Goal: Task Accomplishment & Management: Manage account settings

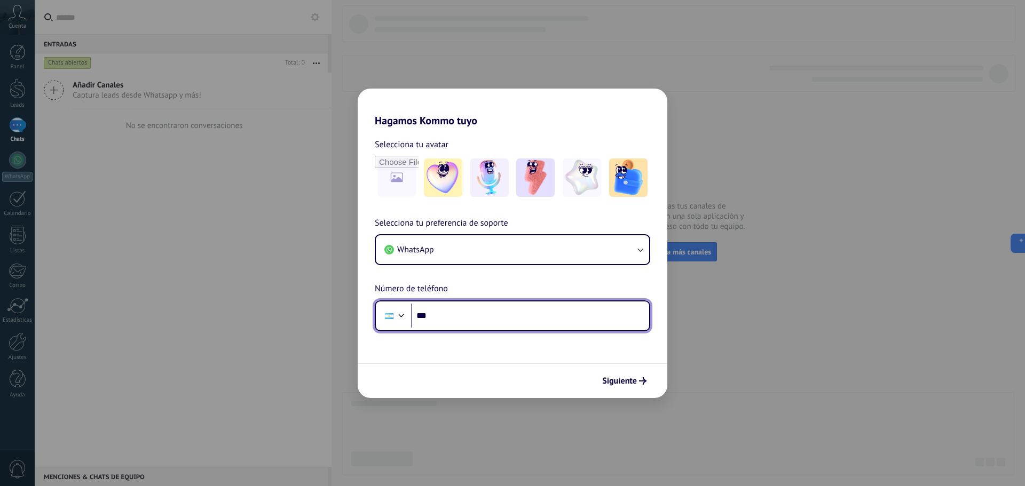
click at [490, 314] on input "***" at bounding box center [530, 316] width 238 height 25
type input "**********"
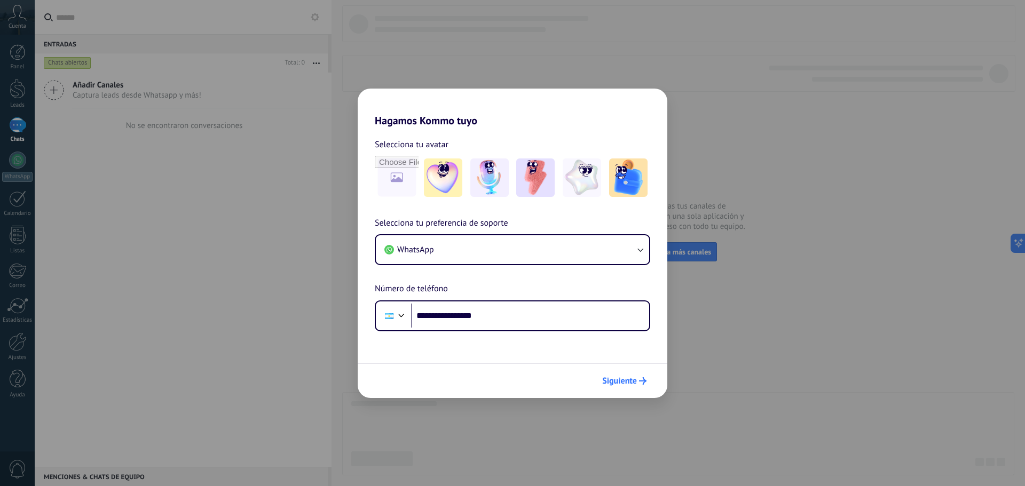
click at [625, 344] on span "Siguiente" at bounding box center [619, 380] width 35 height 7
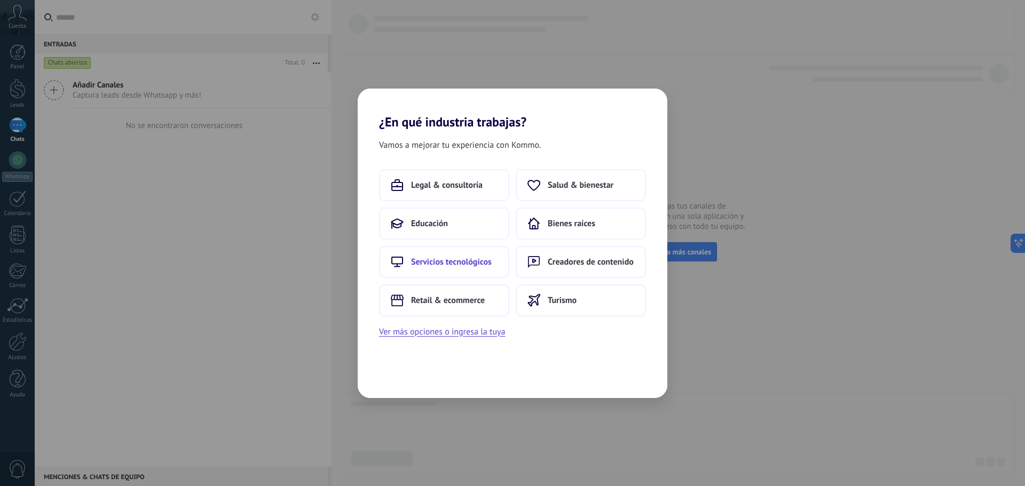
click at [466, 261] on span "Servicios tecnológicos" at bounding box center [451, 262] width 81 height 11
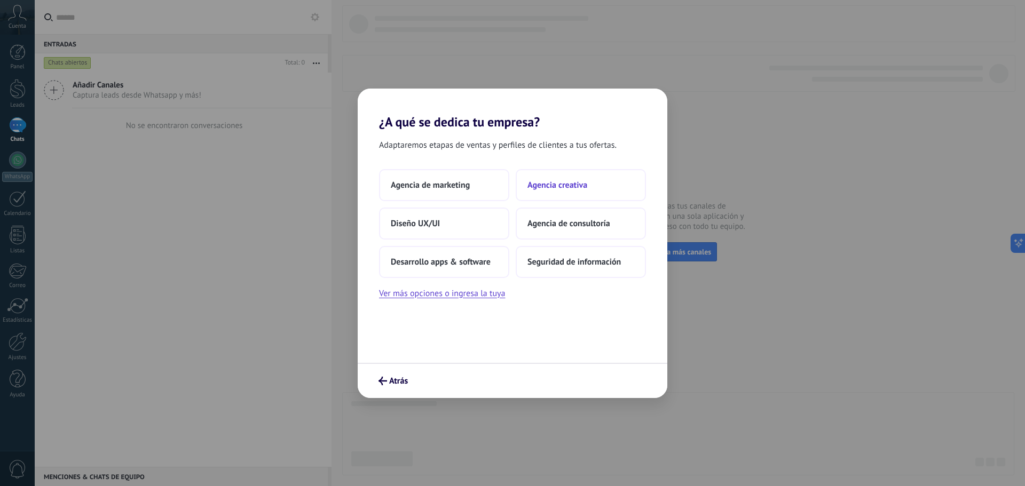
click at [579, 192] on button "Agencia creativa" at bounding box center [581, 185] width 130 height 32
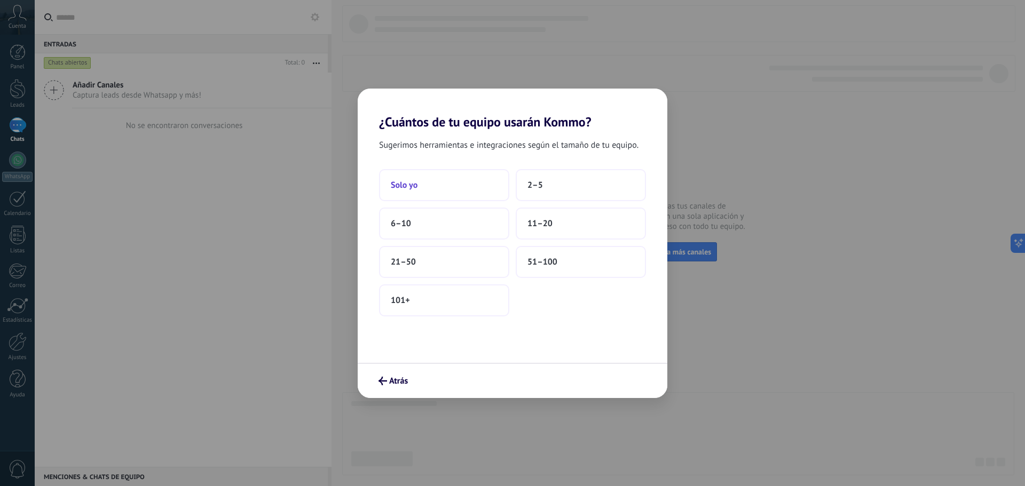
click at [465, 194] on button "Solo yo" at bounding box center [444, 185] width 130 height 32
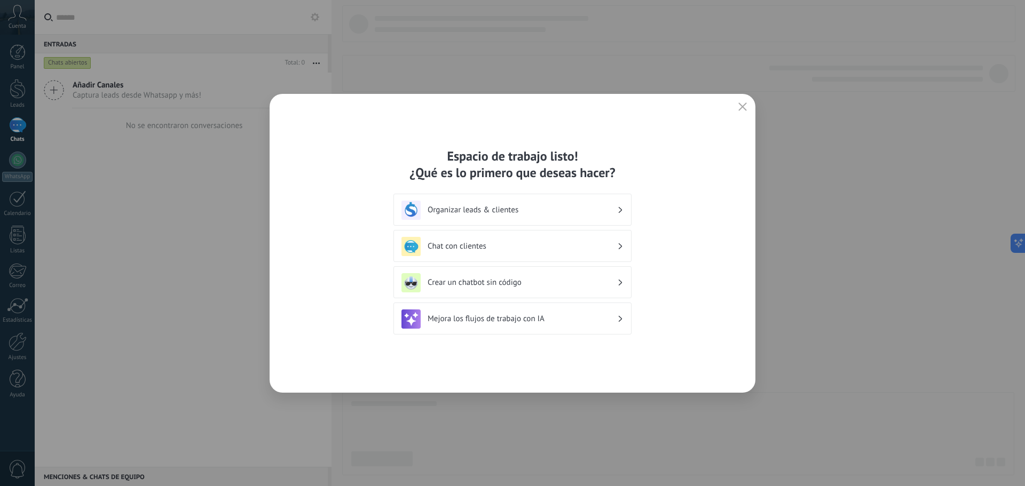
click at [744, 108] on use "button" at bounding box center [743, 106] width 8 height 8
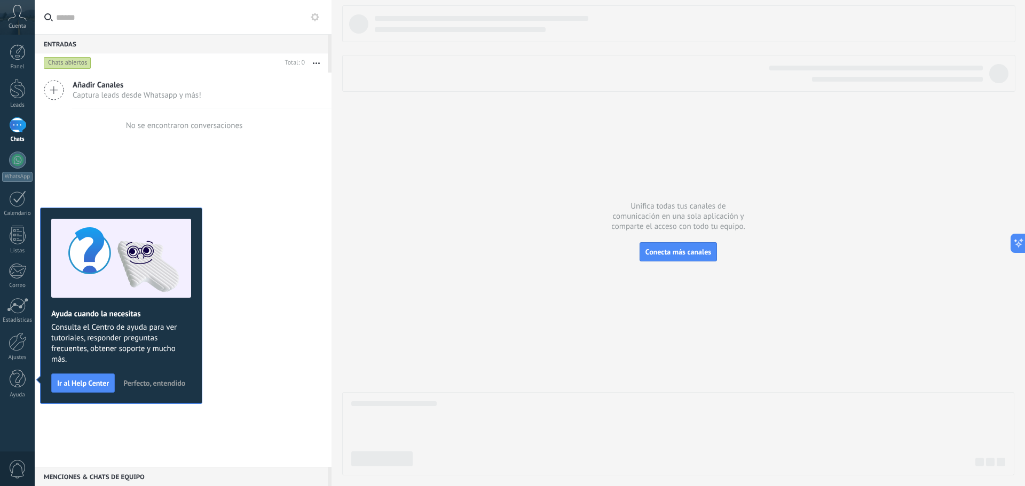
click at [19, 19] on icon at bounding box center [17, 13] width 19 height 16
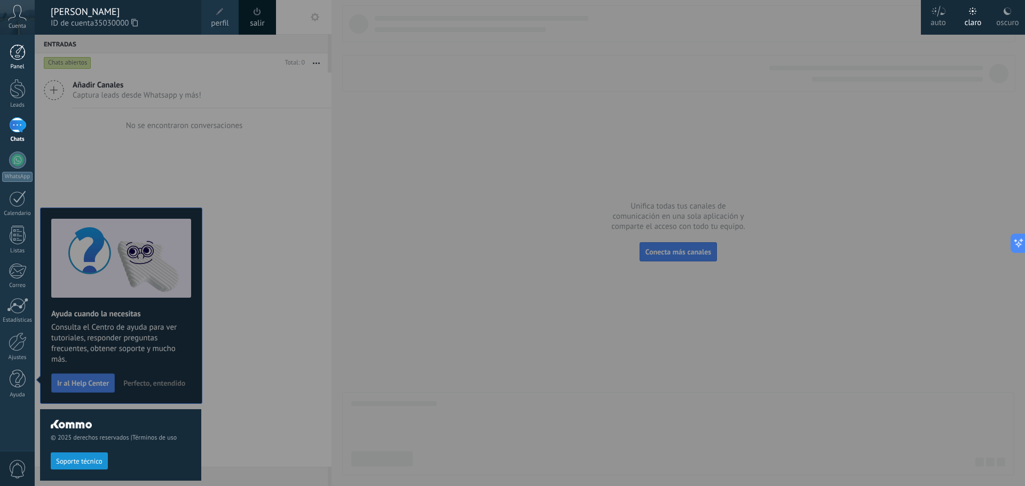
click at [20, 57] on div at bounding box center [18, 52] width 16 height 16
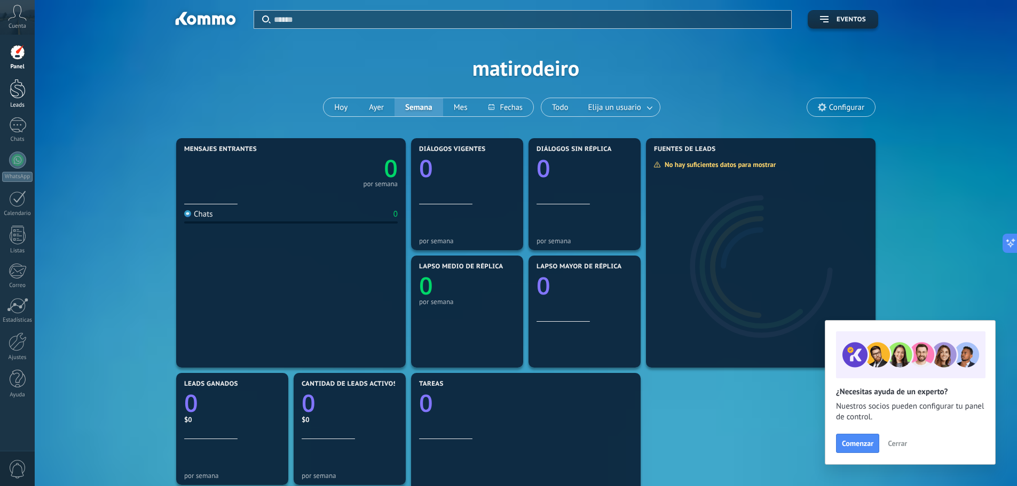
click at [20, 88] on div at bounding box center [18, 89] width 16 height 20
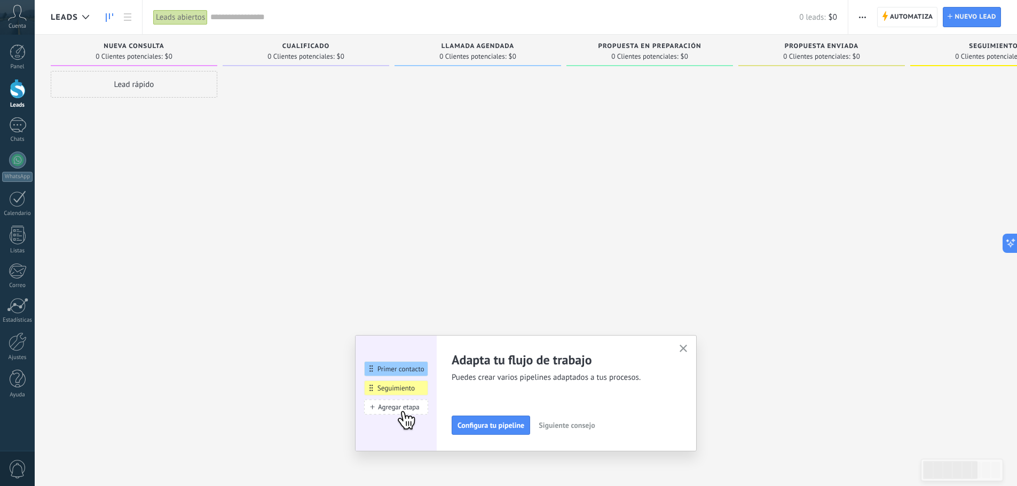
click at [14, 21] on div "Cuenta" at bounding box center [17, 17] width 35 height 35
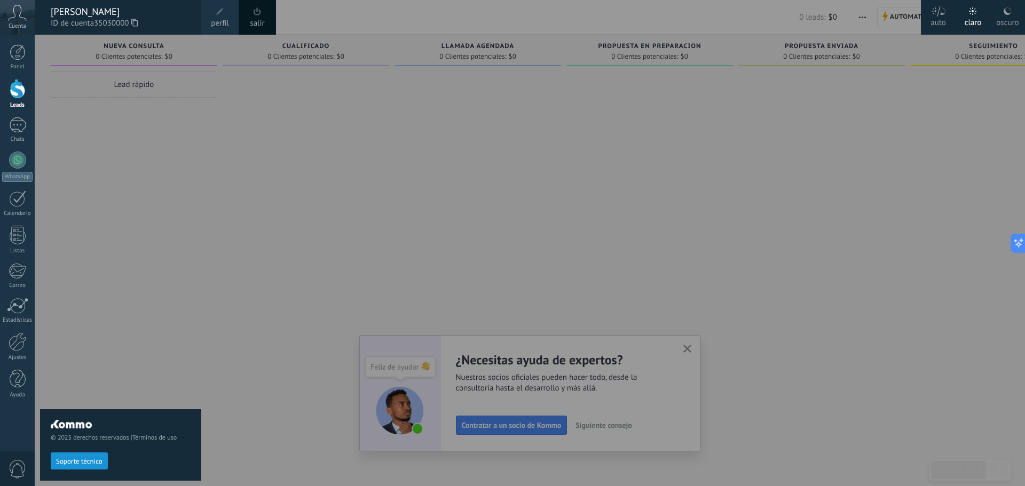
click at [373, 167] on div at bounding box center [547, 243] width 1025 height 486
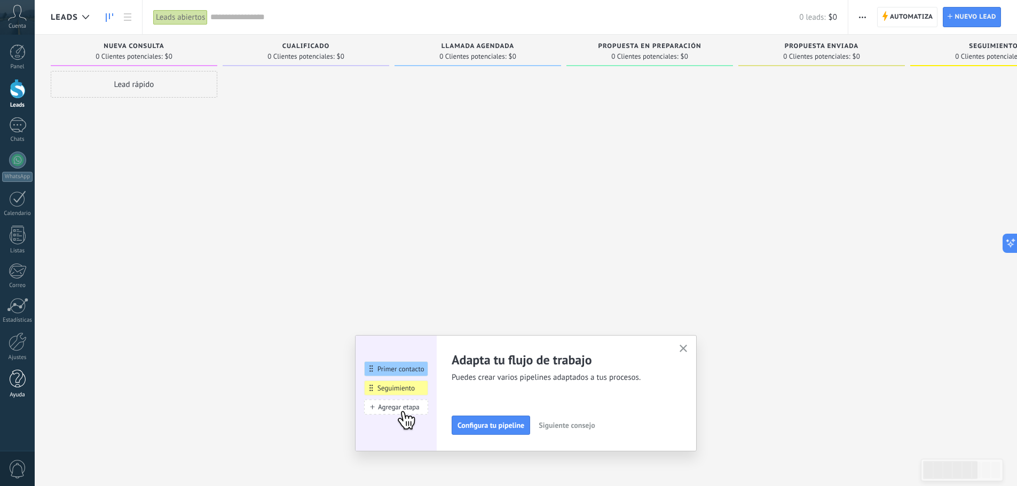
click at [18, 344] on div at bounding box center [18, 379] width 16 height 19
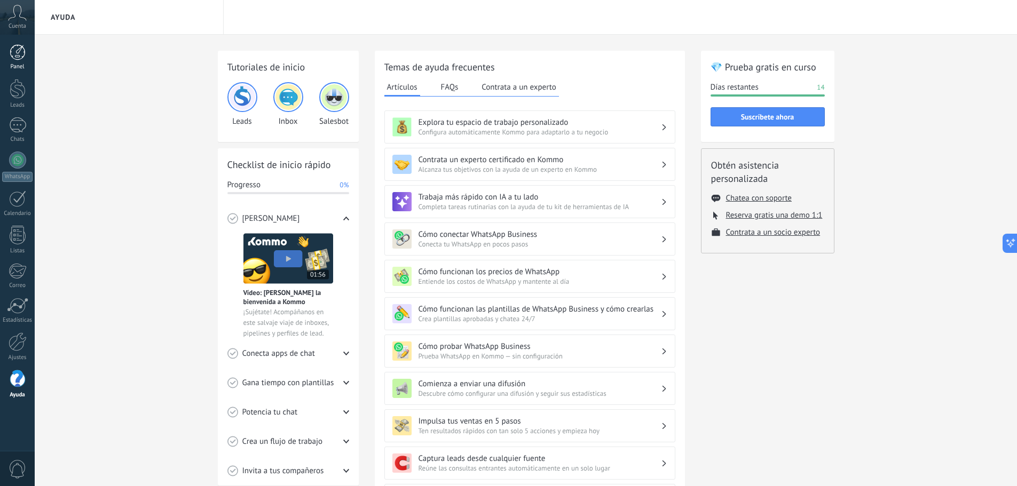
click at [14, 50] on div at bounding box center [18, 52] width 16 height 16
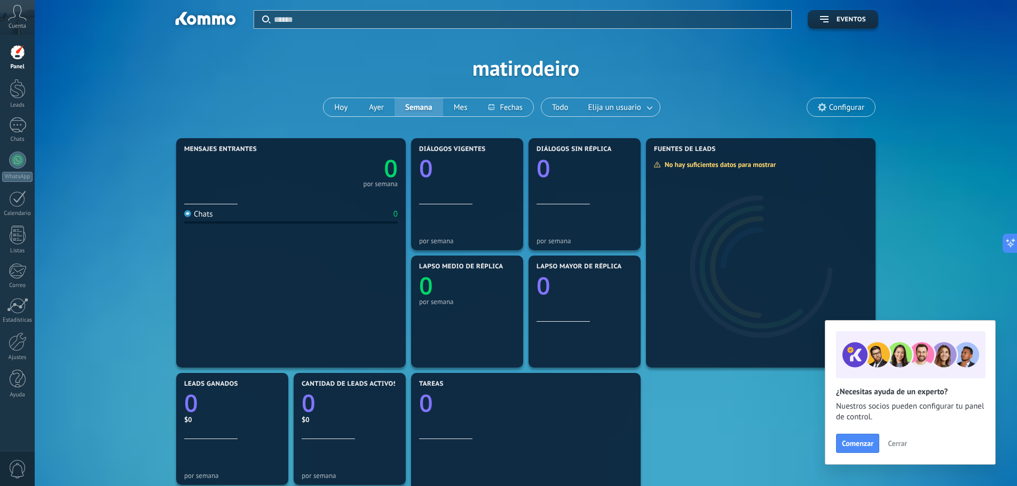
click at [772, 116] on span "Configurar" at bounding box center [841, 107] width 68 height 18
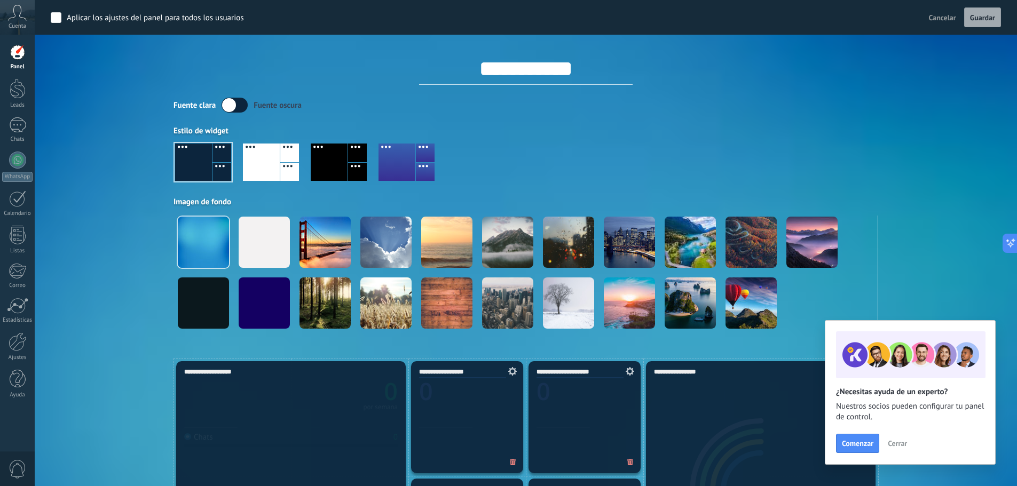
click at [772, 15] on span "Cancelar" at bounding box center [942, 18] width 27 height 10
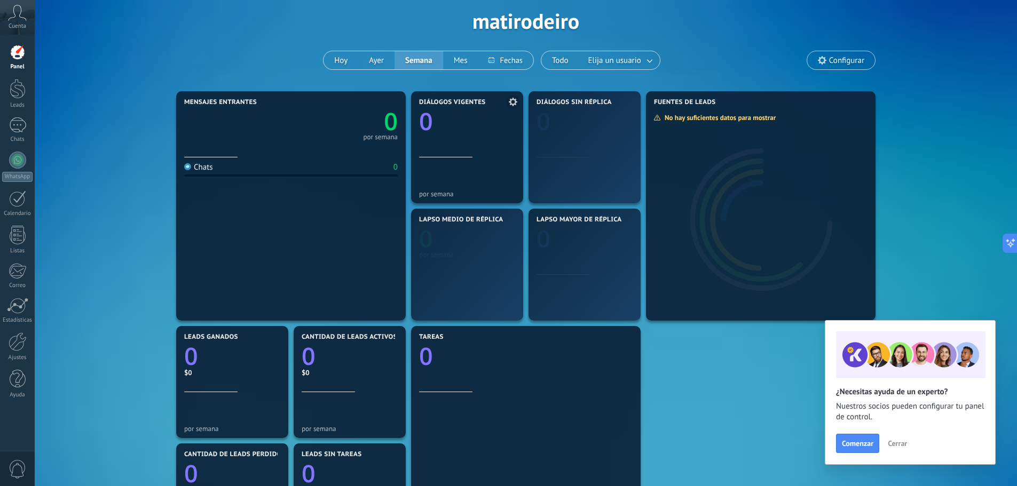
scroll to position [53, 0]
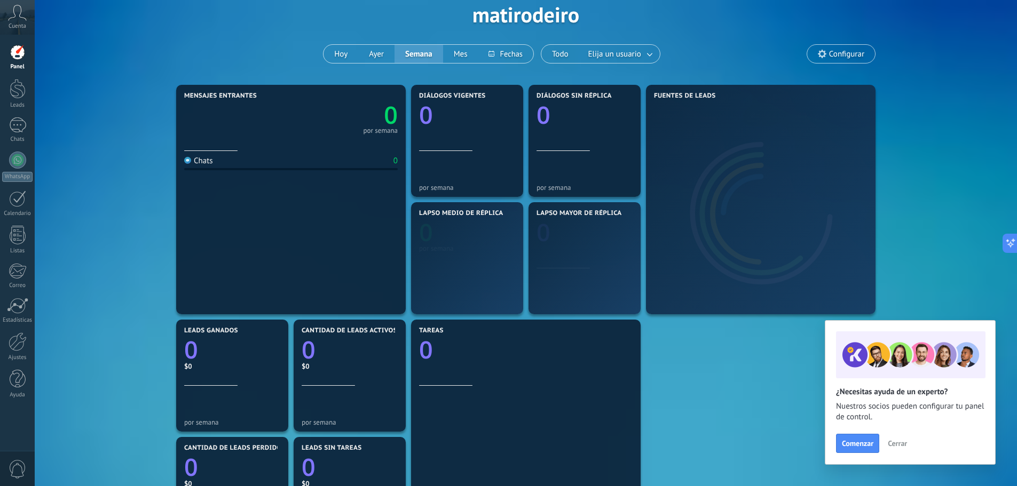
click at [334, 205] on div "Chats 0" at bounding box center [290, 229] width 213 height 156
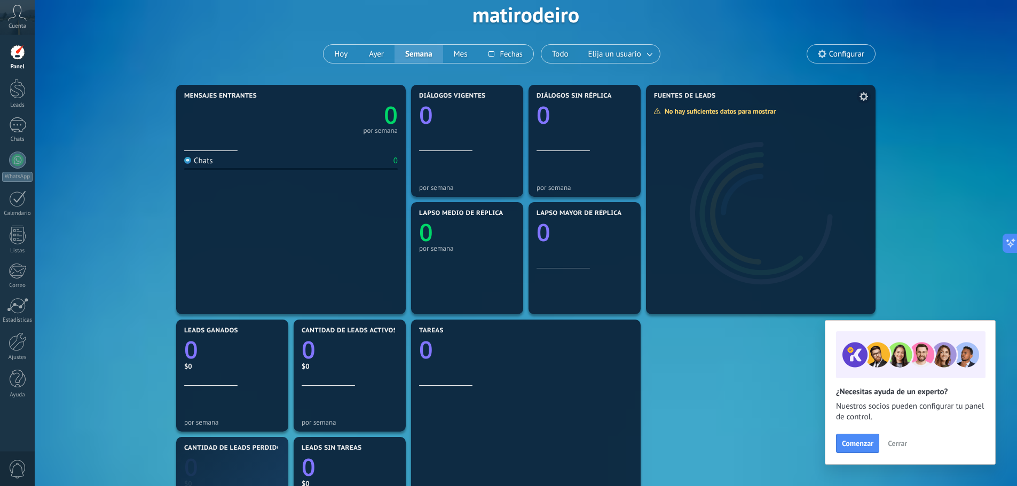
drag, startPoint x: 794, startPoint y: 231, endPoint x: 761, endPoint y: 252, distance: 39.8
click at [772, 231] on div at bounding box center [760, 207] width 229 height 213
click at [626, 344] on div at bounding box center [525, 366] width 213 height 9
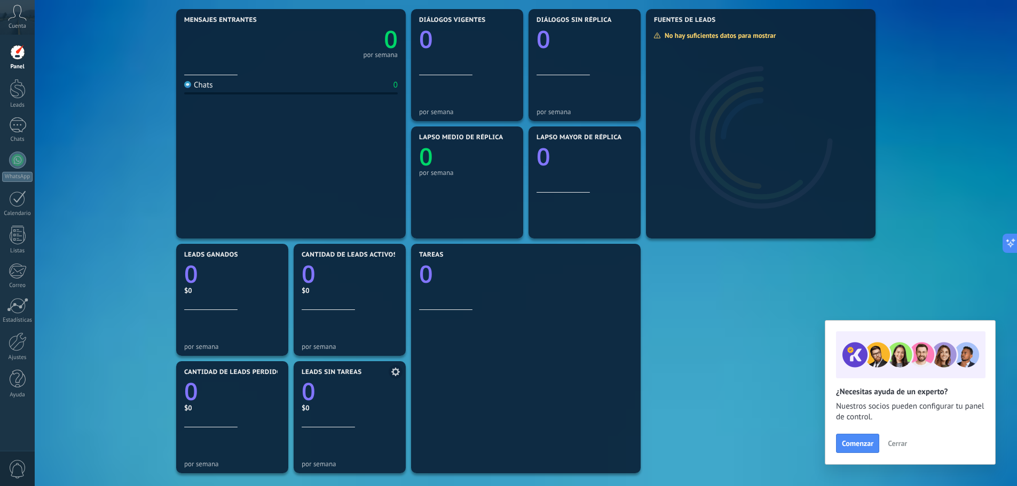
scroll to position [160, 0]
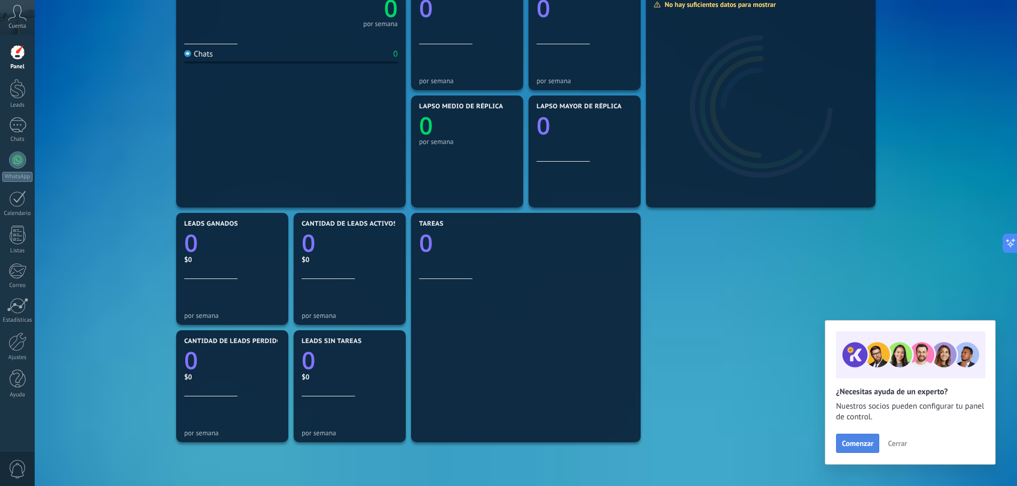
click at [772, 344] on span "Comenzar" at bounding box center [857, 443] width 31 height 7
